Goal: Information Seeking & Learning: Learn about a topic

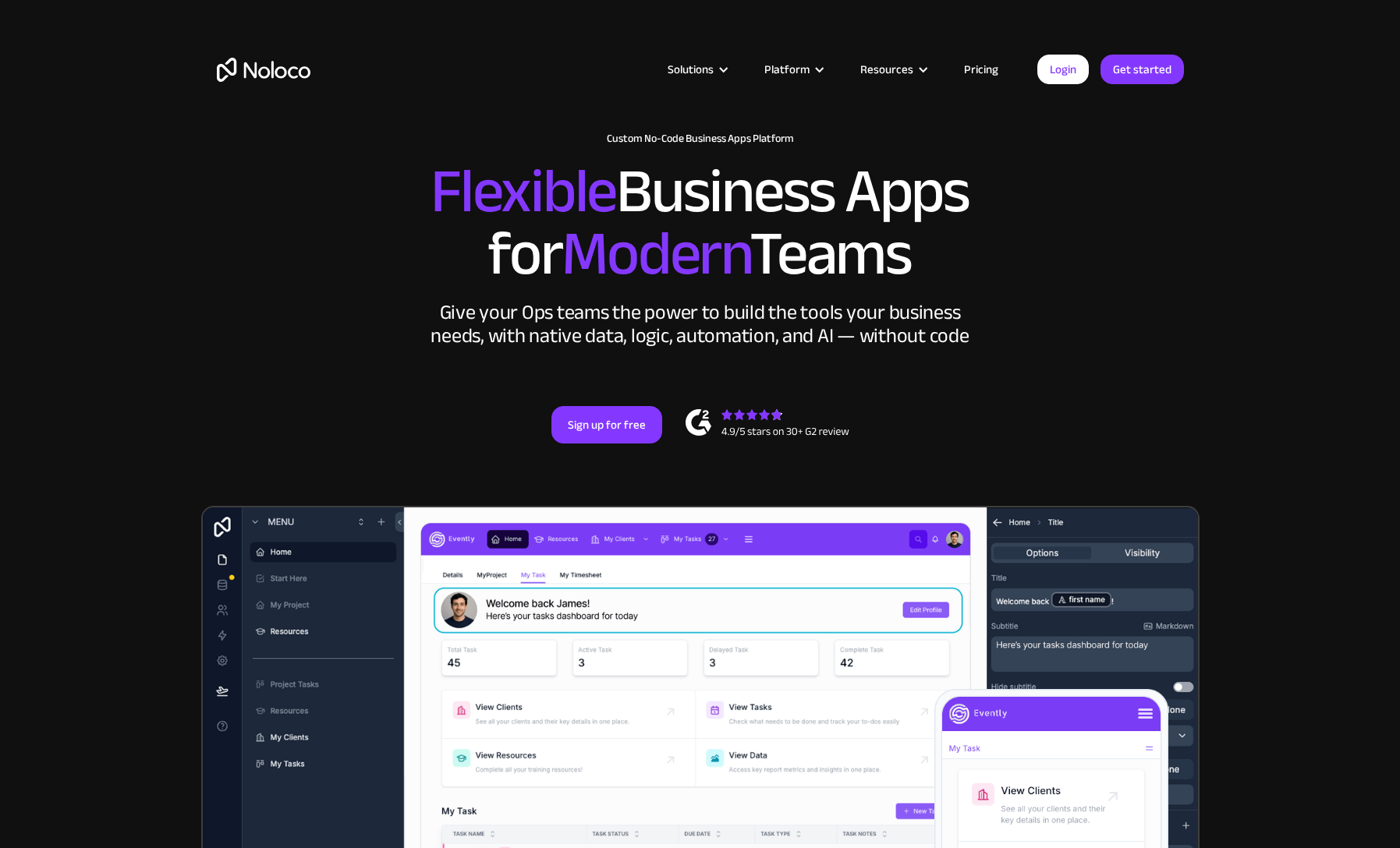
click at [965, 65] on link "Pricing" at bounding box center [981, 69] width 73 height 21
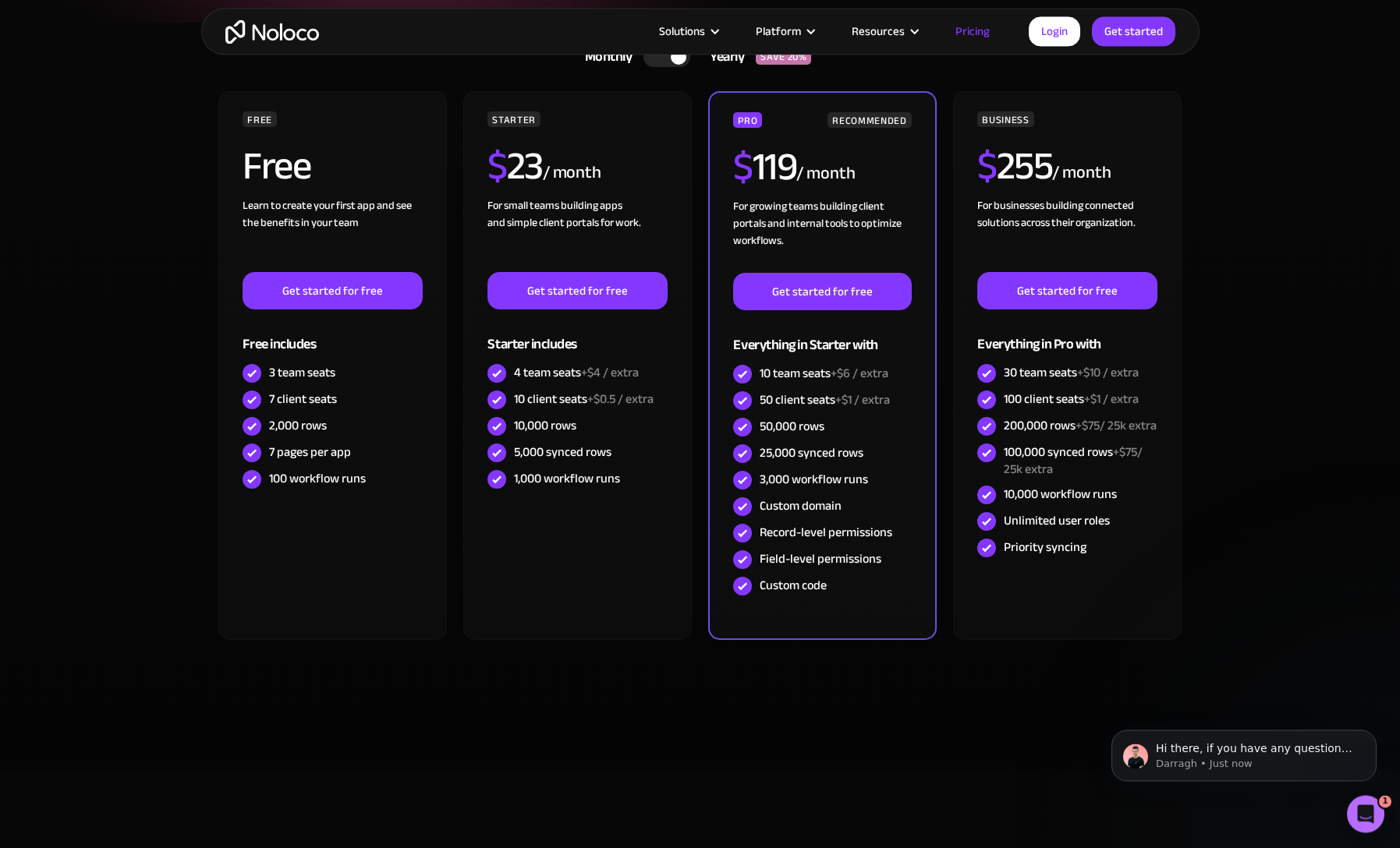
scroll to position [266, 0]
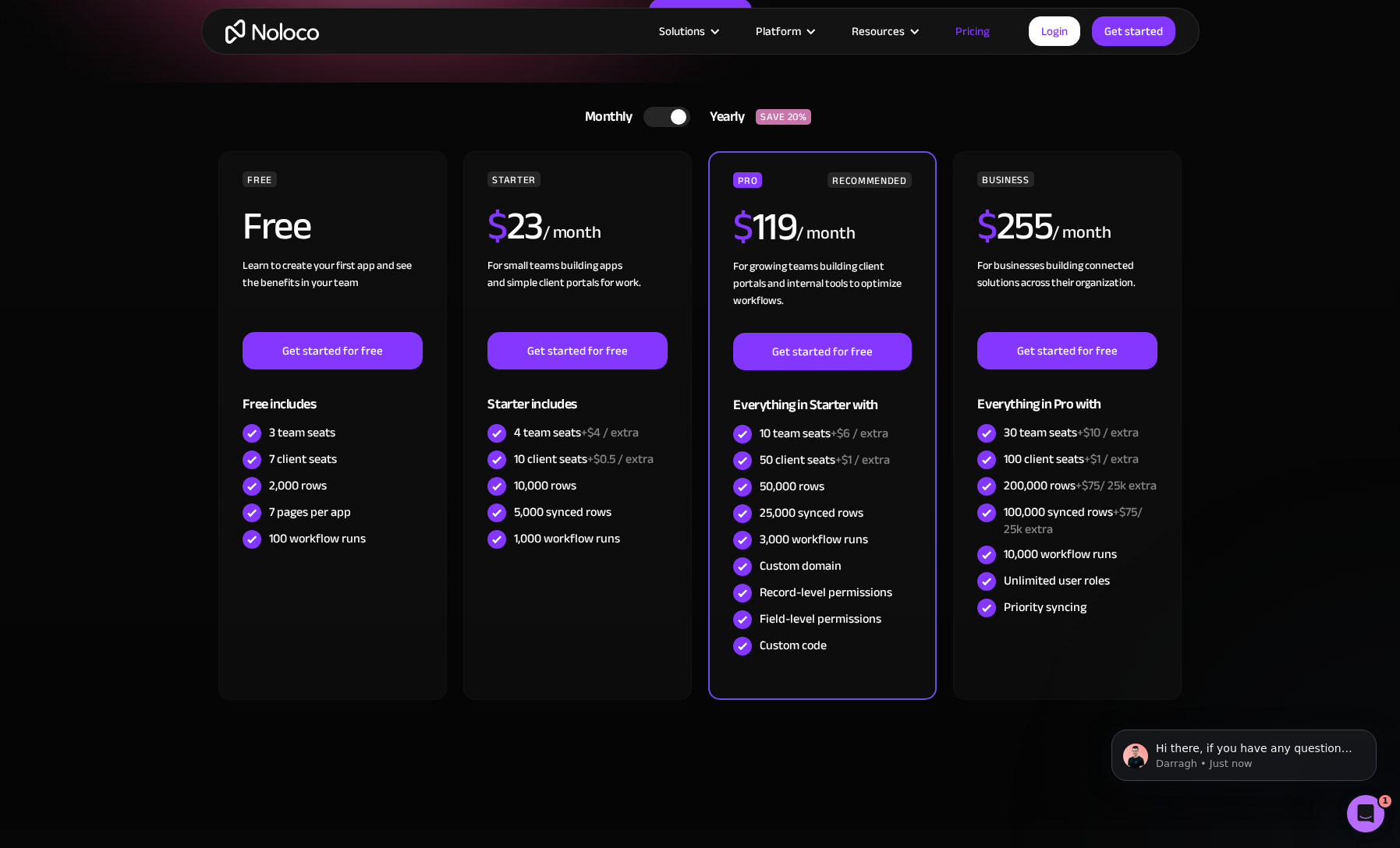
click at [193, 513] on section "Monthly Yearly SAVE 20% Monthly Yearly SAVE 20% FREE Free Learn to create your …" at bounding box center [700, 456] width 1400 height 746
click at [459, 573] on div "FREE Free Learn to create your first app and see the benefits in your team ‍ Ge…" at bounding box center [700, 432] width 967 height 561
click at [168, 629] on section "Monthly Yearly SAVE 20% Monthly Yearly SAVE 20% FREE Free Learn to create your …" at bounding box center [700, 456] width 1400 height 746
click at [197, 614] on section "Monthly Yearly SAVE 20% Monthly Yearly SAVE 20% FREE Free Learn to create your …" at bounding box center [700, 456] width 1400 height 746
click at [437, 771] on div "Monthly Yearly SAVE 20% Monthly Yearly SAVE 20% FREE Free Learn to create your …" at bounding box center [701, 441] width 999 height 716
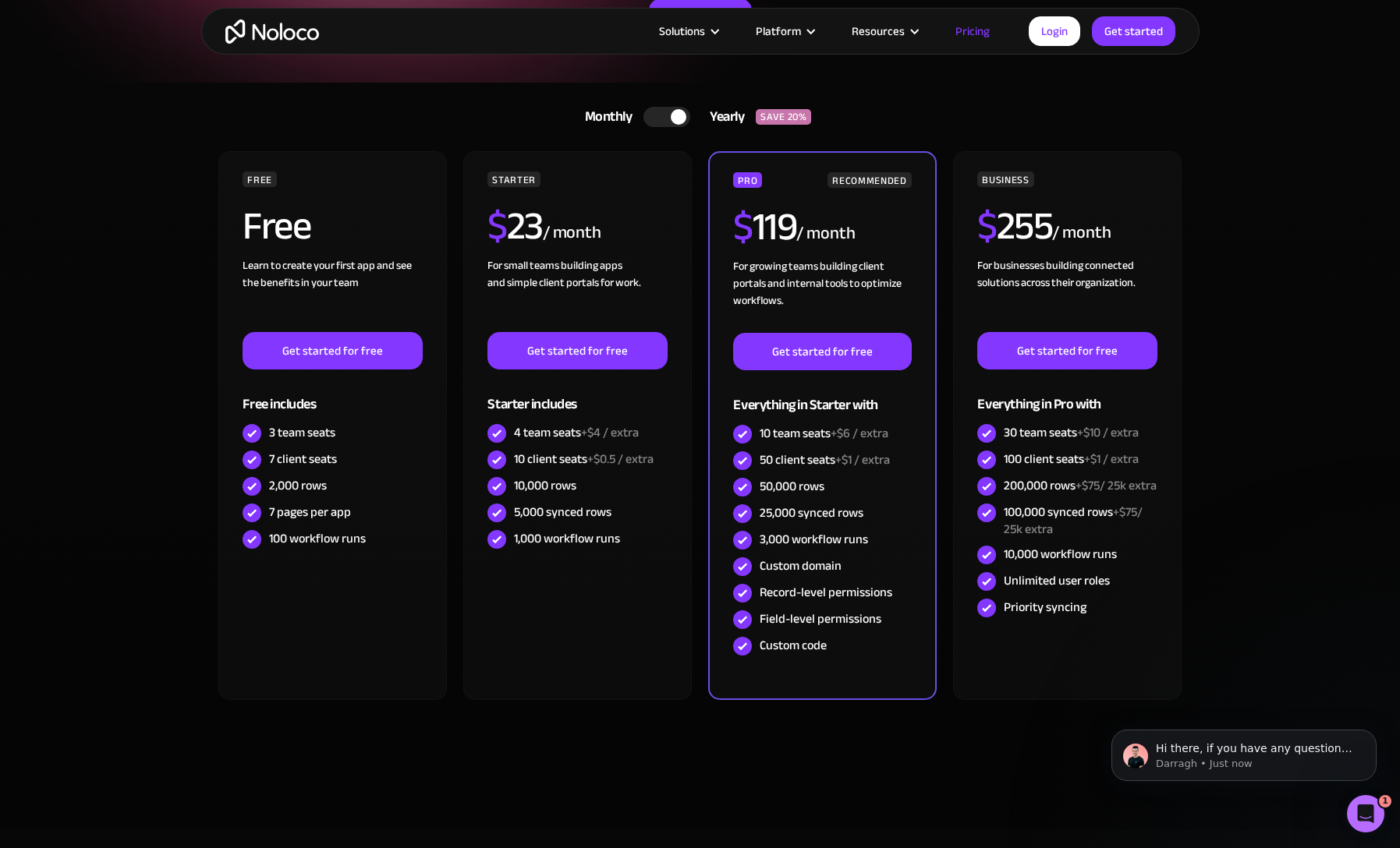
click at [1249, 549] on section "Monthly Yearly SAVE 20% Monthly Yearly SAVE 20% FREE Free Learn to create your …" at bounding box center [700, 456] width 1400 height 746
click at [673, 122] on div at bounding box center [678, 116] width 15 height 15
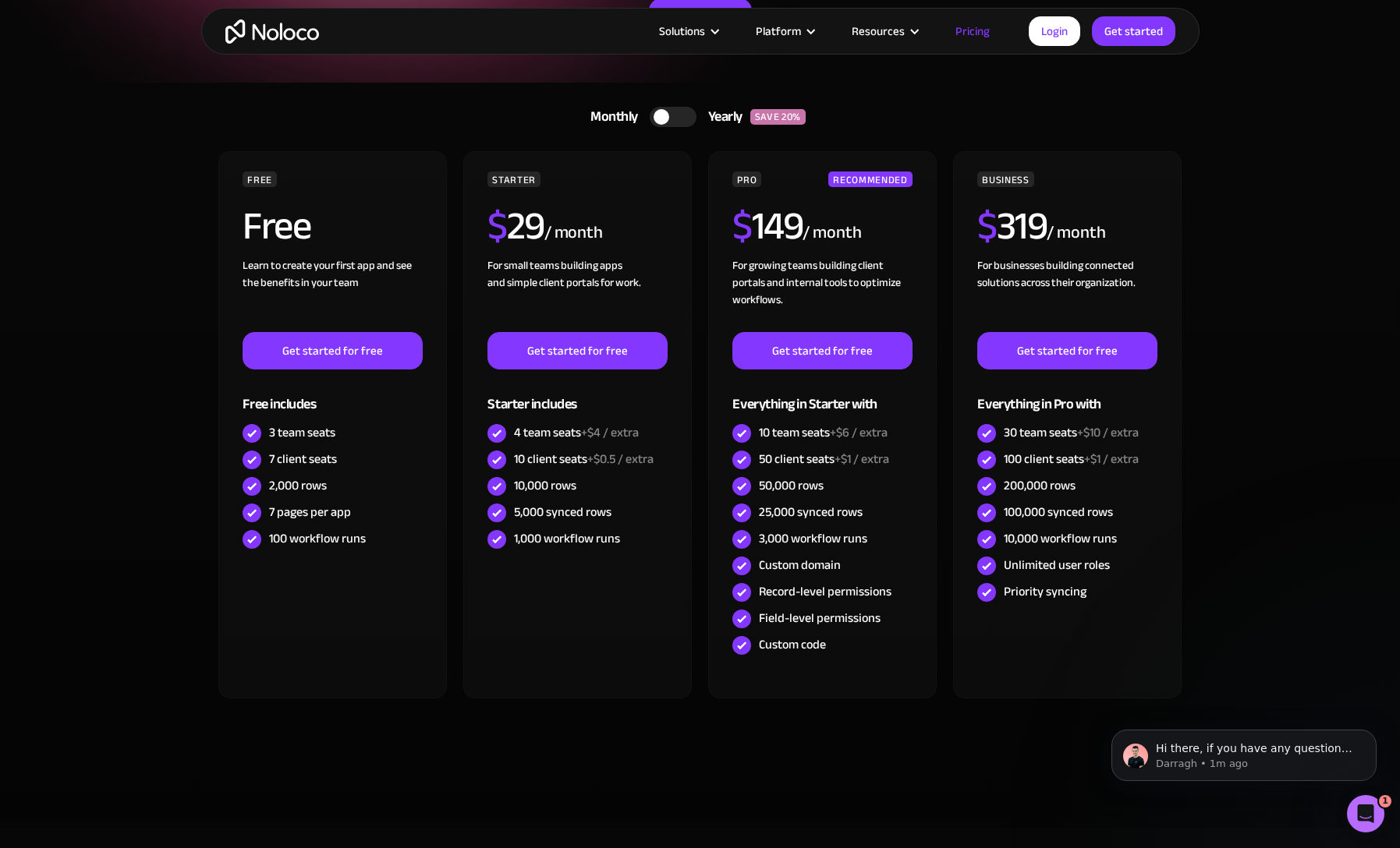
click at [678, 123] on div at bounding box center [673, 117] width 47 height 21
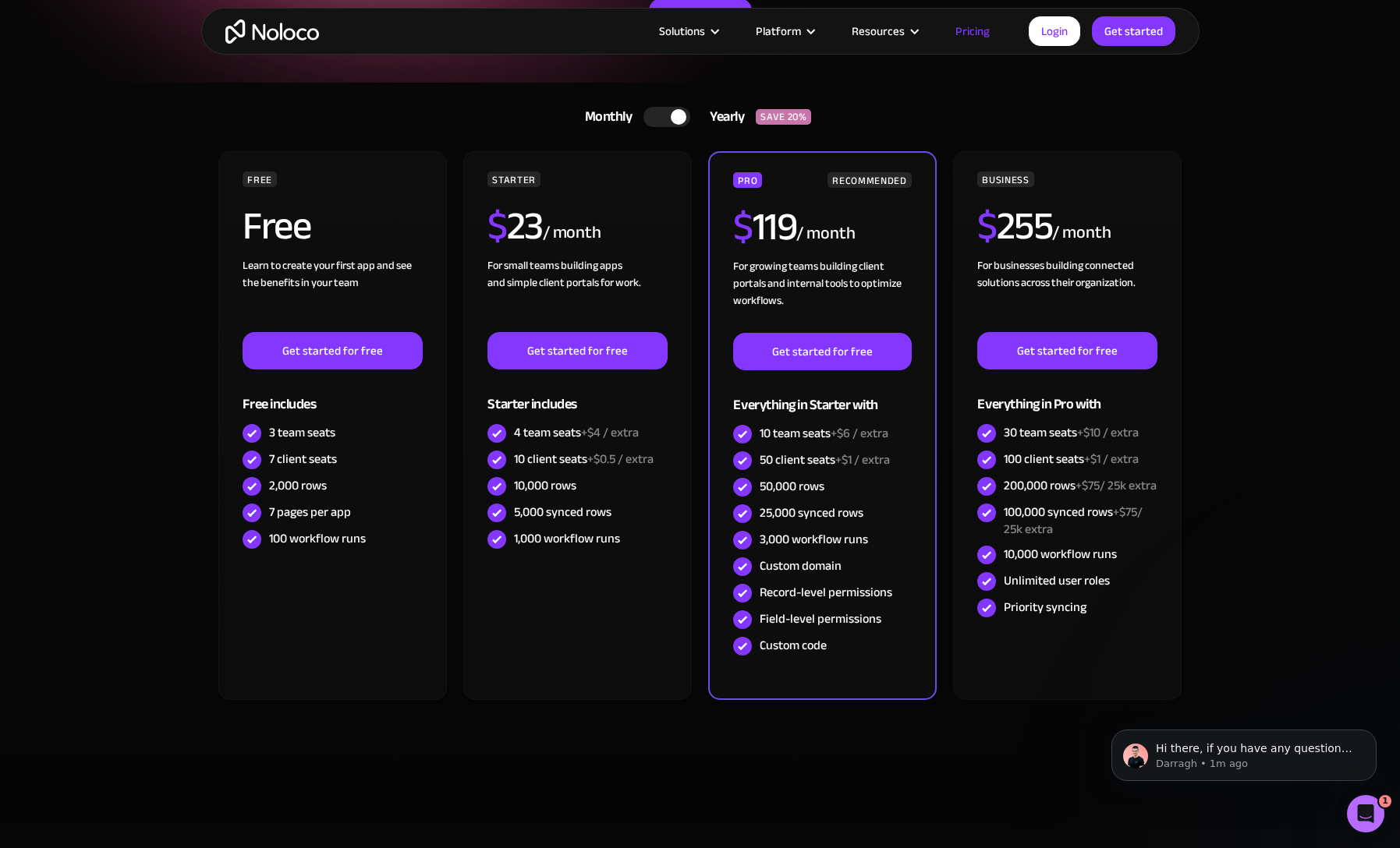
click at [678, 123] on div at bounding box center [678, 116] width 15 height 15
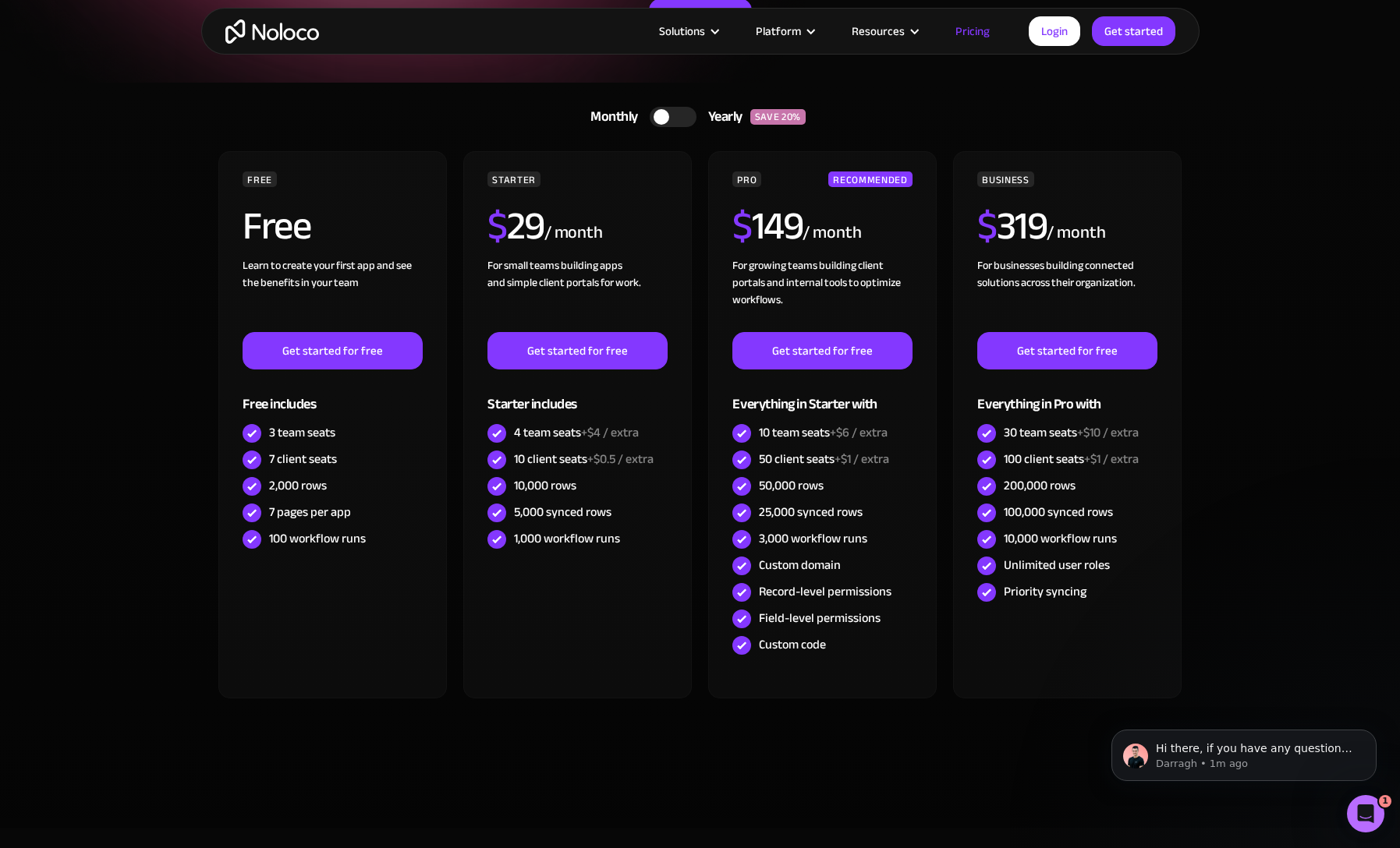
click at [672, 124] on div at bounding box center [673, 117] width 47 height 21
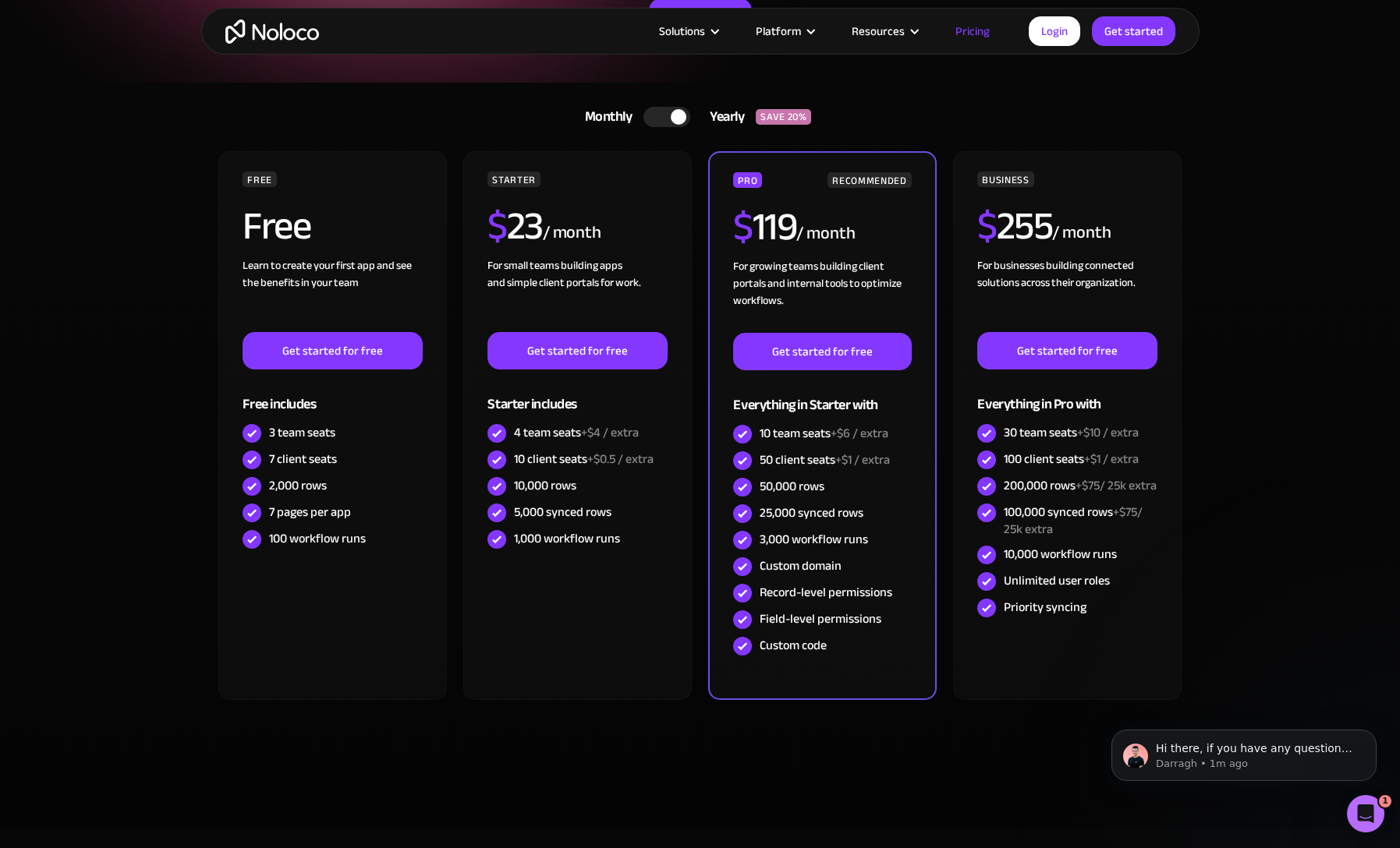
click at [665, 121] on div at bounding box center [667, 117] width 47 height 21
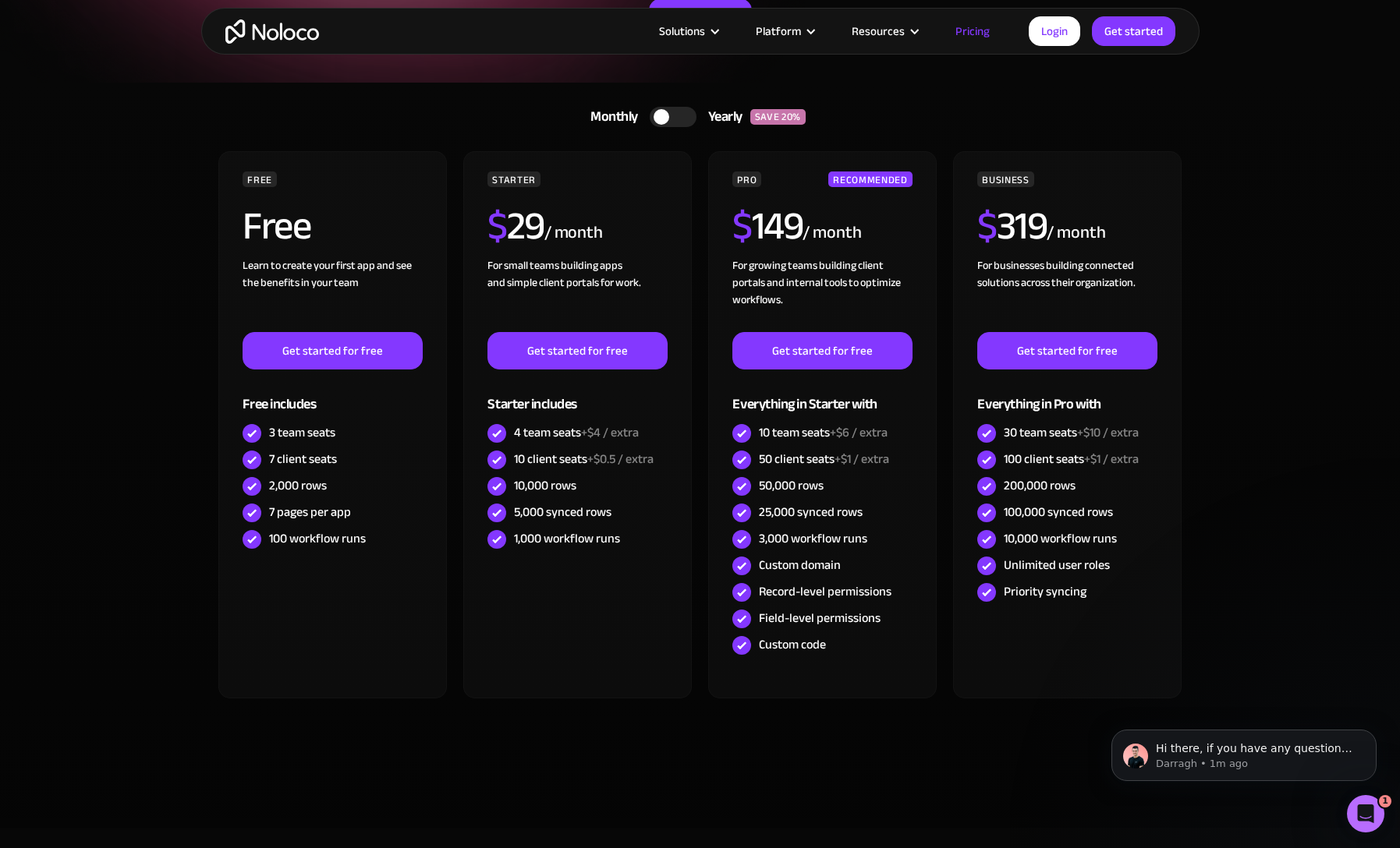
click at [674, 124] on div at bounding box center [673, 117] width 47 height 21
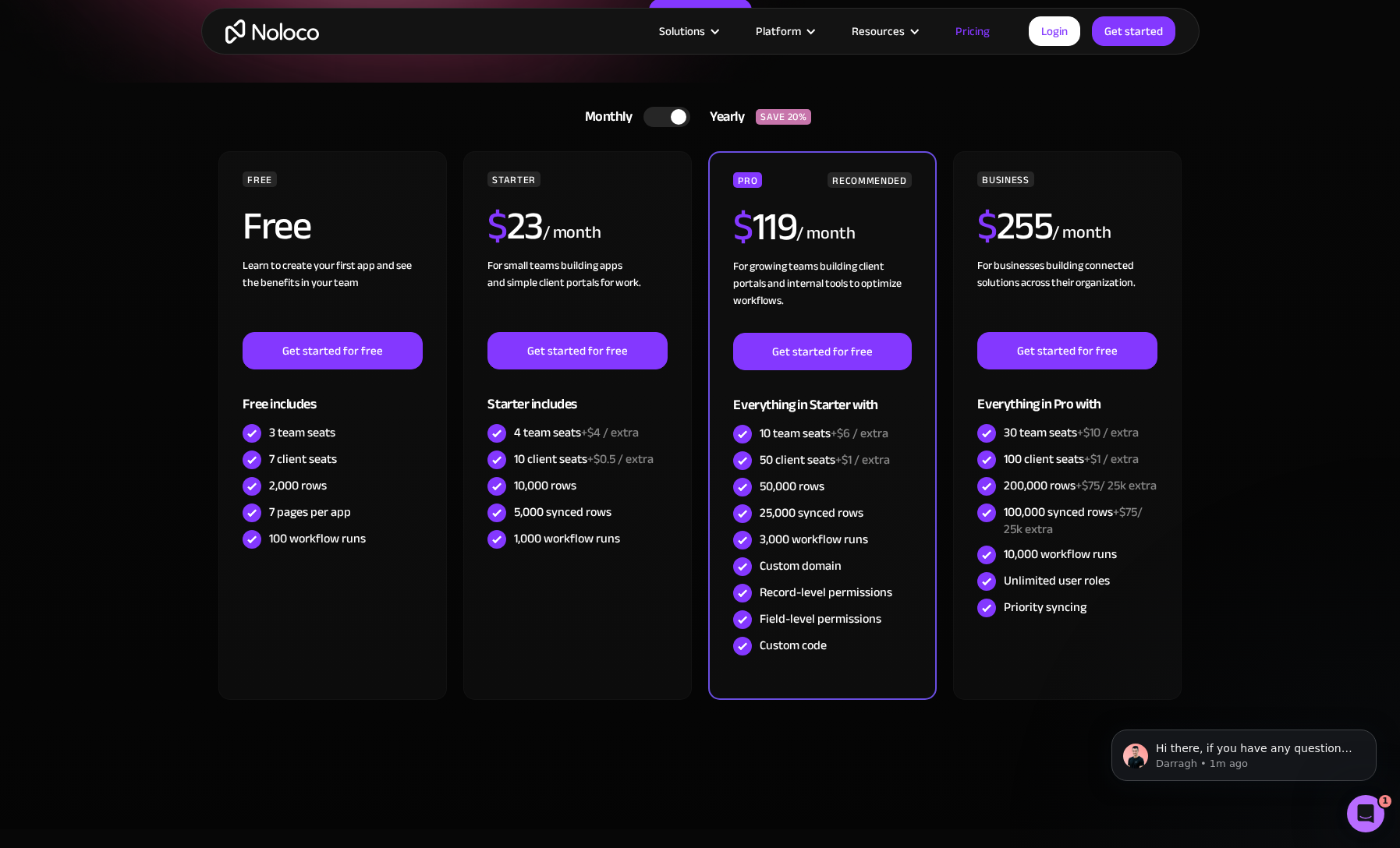
click at [496, 131] on div "Monthly Yearly SAVE 20% Monthly Yearly SAVE 20%" at bounding box center [700, 117] width 967 height 38
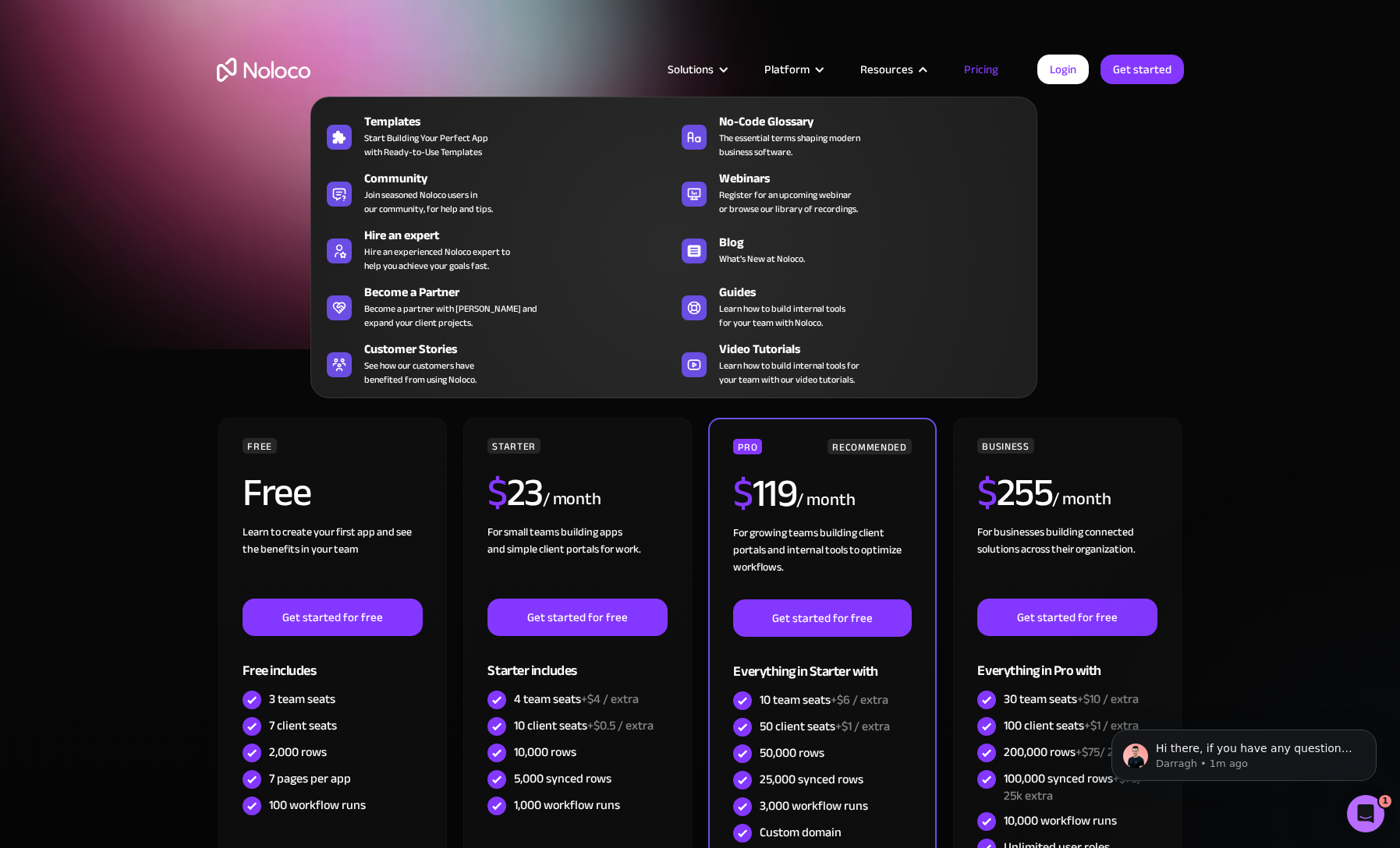
drag, startPoint x: 1157, startPoint y: 287, endPoint x: 1092, endPoint y: 194, distance: 113.5
click at [1092, 194] on div "A plan for organizations of all sizes Use Noloco for Free. Upgrade to increase …" at bounding box center [701, 233] width 999 height 232
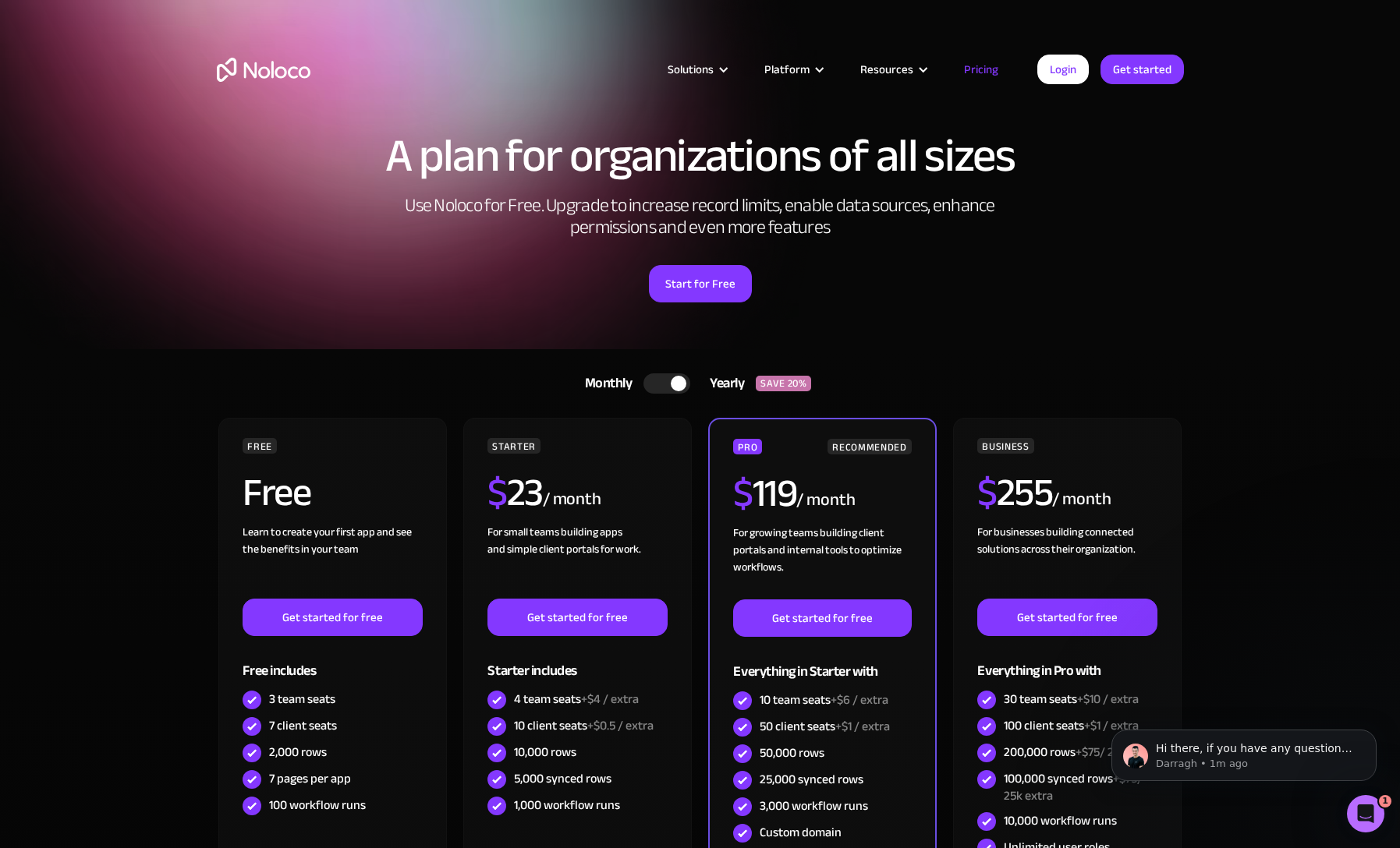
click at [1092, 194] on div "A plan for organizations of all sizes Use Noloco for Free. Upgrade to increase …" at bounding box center [701, 233] width 999 height 232
